Goal: Task Accomplishment & Management: Manage account settings

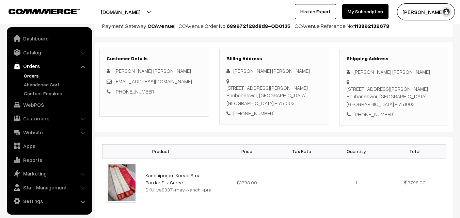
scroll to position [23, 0]
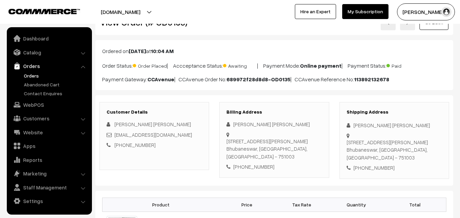
click at [33, 74] on link "Orders" at bounding box center [55, 75] width 67 height 7
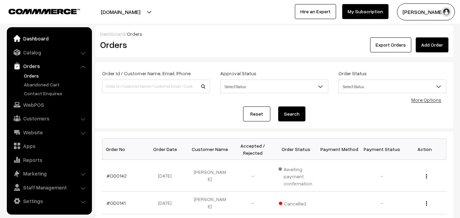
click at [38, 41] on link "Dashboard" at bounding box center [49, 38] width 81 height 12
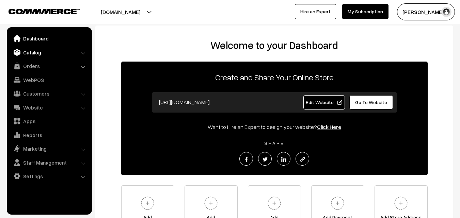
click at [37, 52] on link "Catalog" at bounding box center [49, 52] width 81 height 12
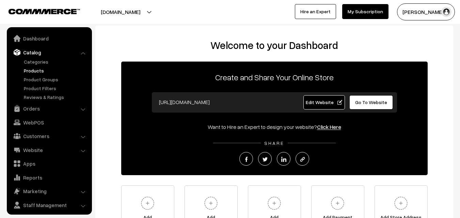
click at [34, 69] on link "Products" at bounding box center [55, 70] width 67 height 7
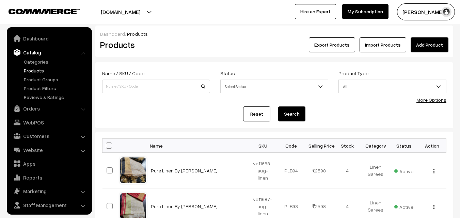
scroll to position [17, 0]
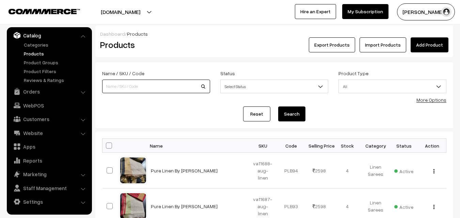
paste input "va9183-may-siri-gadwal"
type input "va9183-may-siri-gadwal"
click at [298, 111] on button "Search" at bounding box center [291, 114] width 27 height 15
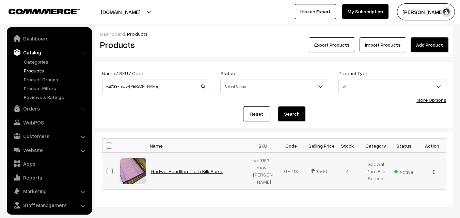
scroll to position [17, 0]
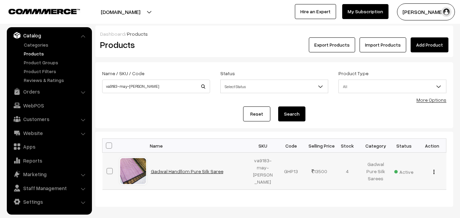
click at [180, 169] on link "Gadwal Handllom Pure Silk Saree" at bounding box center [187, 172] width 73 height 6
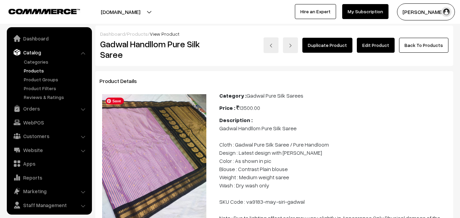
scroll to position [17, 0]
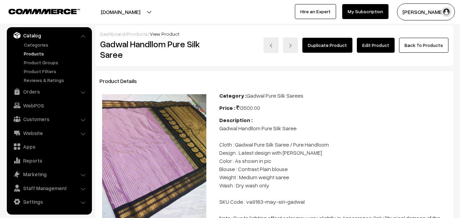
click at [367, 48] on link "Edit Product" at bounding box center [376, 45] width 38 height 15
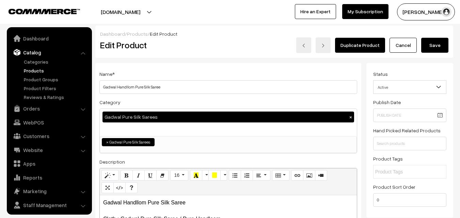
scroll to position [17, 0]
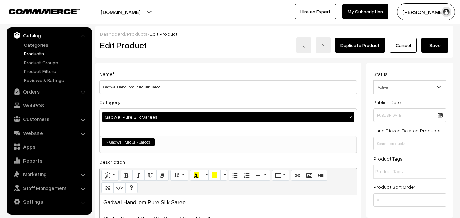
click at [40, 52] on link "Products" at bounding box center [55, 53] width 67 height 7
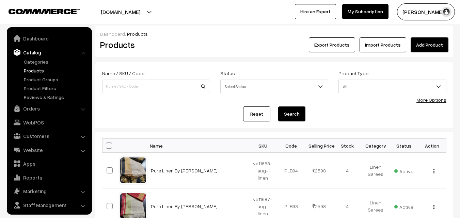
scroll to position [17, 0]
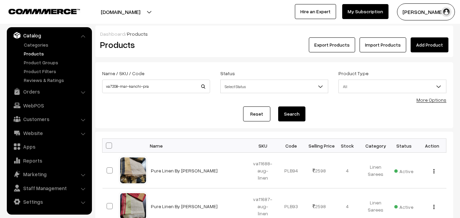
type input "va7208-mar-kanchi-pra"
click at [298, 117] on button "Search" at bounding box center [291, 114] width 27 height 15
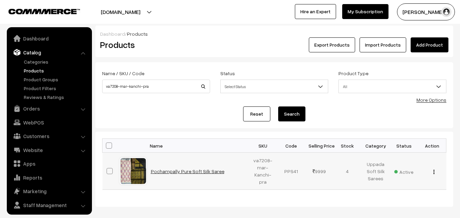
scroll to position [17, 0]
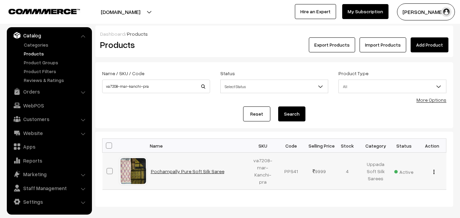
click at [187, 173] on link "Pochampally Pure Soft Silk Saree" at bounding box center [188, 172] width 74 height 6
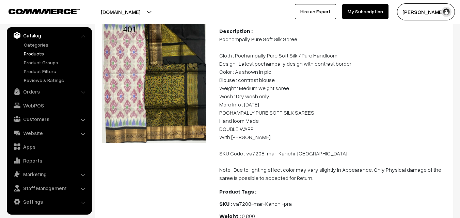
scroll to position [102, 0]
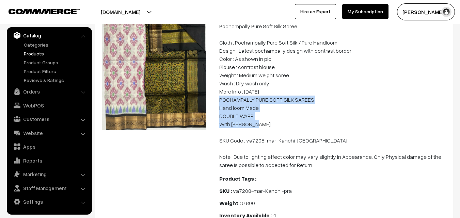
drag, startPoint x: 220, startPoint y: 98, endPoint x: 257, endPoint y: 123, distance: 44.6
click at [257, 123] on p "Pochampally Pure Soft Silk Saree Cloth : Pochampally Pure Soft Silk / Pure Hand…" at bounding box center [334, 95] width 230 height 147
copy p "POCHAMPALLY PURE SOFT SILK SAREES Hand loom Made DOUBLE WARP With Silk Mark"
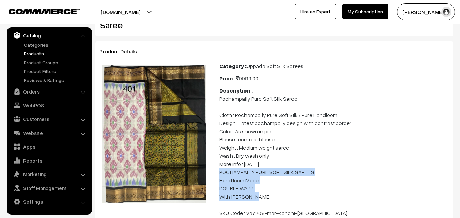
scroll to position [0, 0]
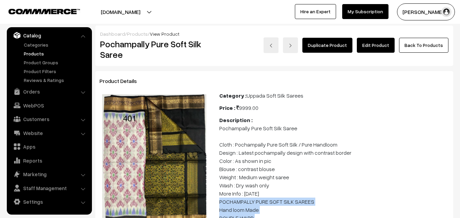
click at [379, 43] on link "Edit Product" at bounding box center [376, 45] width 38 height 15
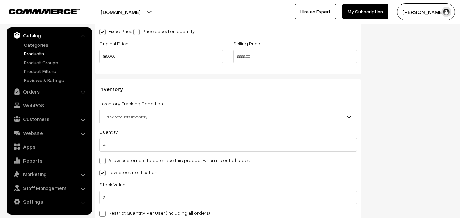
scroll to position [648, 0]
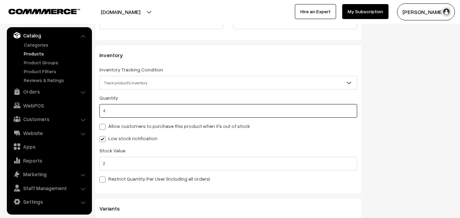
drag, startPoint x: 120, startPoint y: 110, endPoint x: 102, endPoint y: 111, distance: 18.8
click at [102, 111] on input "4" at bounding box center [229, 111] width 258 height 14
type input "0"
type input "4"
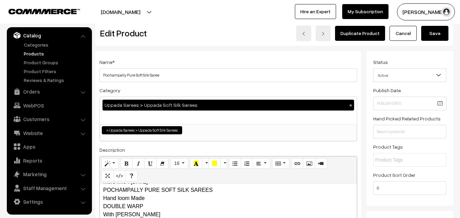
scroll to position [0, 0]
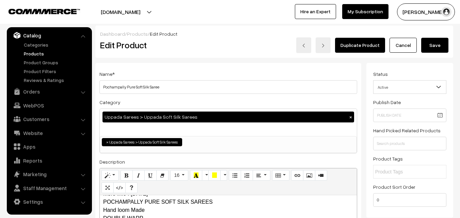
type input "0"
click at [427, 46] on button "Save" at bounding box center [435, 45] width 27 height 15
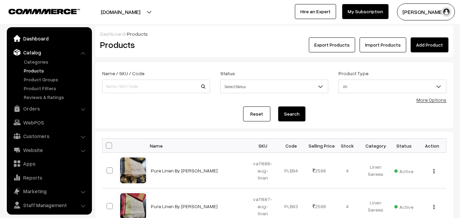
click at [29, 35] on link "Dashboard" at bounding box center [49, 38] width 81 height 12
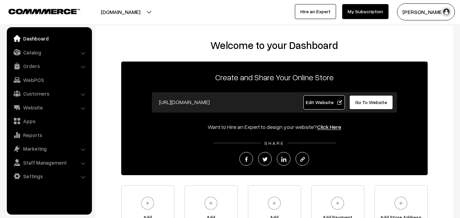
click at [30, 67] on link "Orders" at bounding box center [49, 66] width 81 height 12
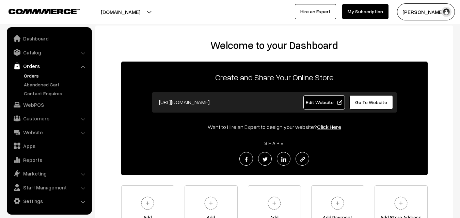
click at [30, 75] on link "Orders" at bounding box center [55, 75] width 67 height 7
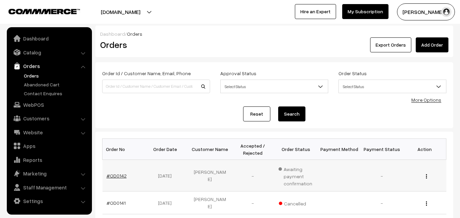
click at [112, 176] on link "#OD0142" at bounding box center [117, 176] width 20 height 6
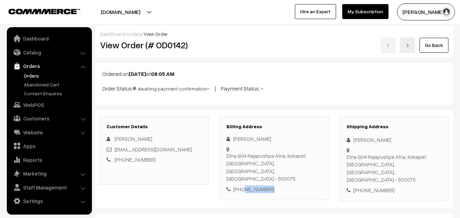
drag, startPoint x: 273, startPoint y: 168, endPoint x: 242, endPoint y: 166, distance: 31.0
click at [242, 186] on div "[PHONE_NUMBER]" at bounding box center [274, 190] width 95 height 8
copy div "9989400690"
